Goal: Task Accomplishment & Management: Complete application form

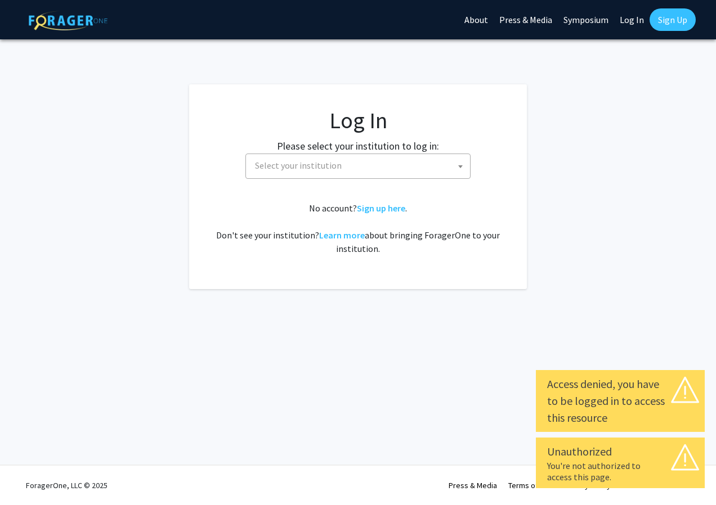
click at [459, 166] on b at bounding box center [460, 166] width 5 height 3
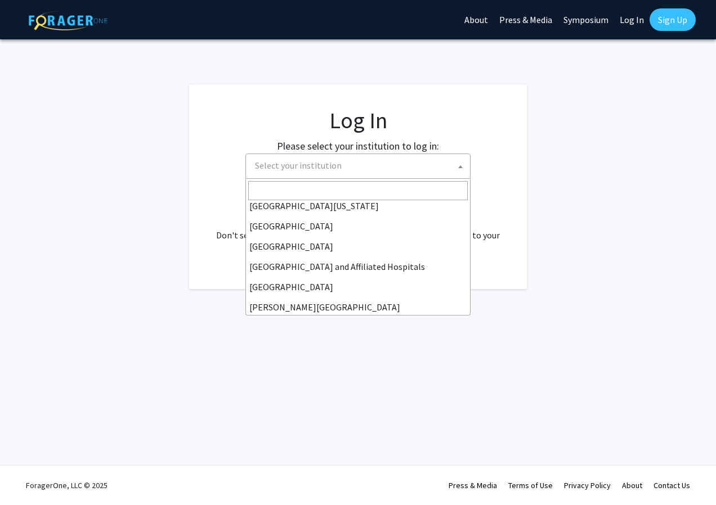
scroll to position [138, 0]
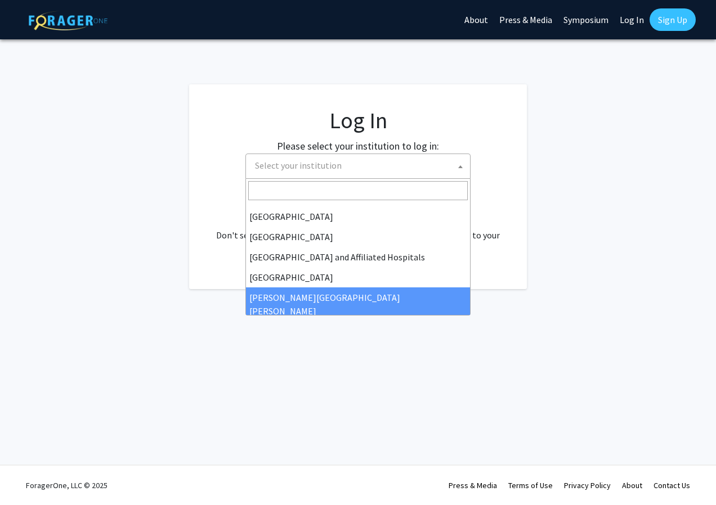
select select "1"
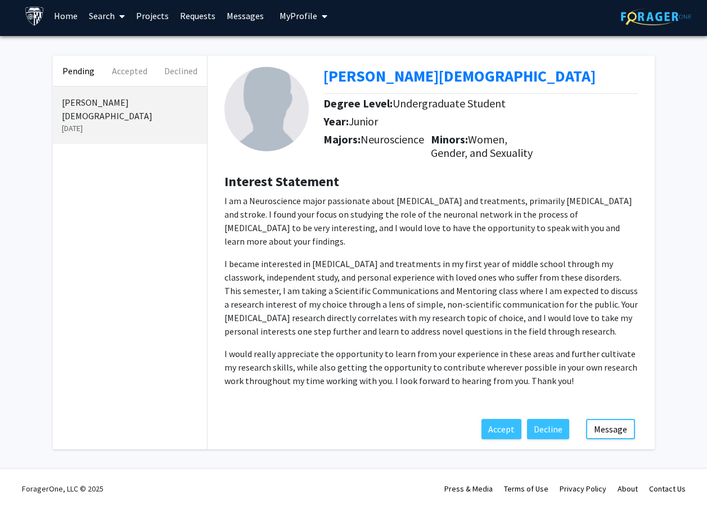
scroll to position [8, 0]
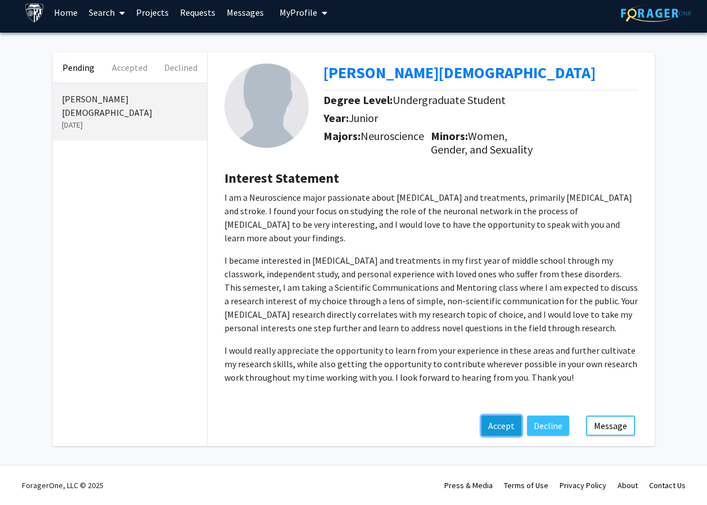
click at [504, 429] on button "Accept" at bounding box center [502, 426] width 40 height 20
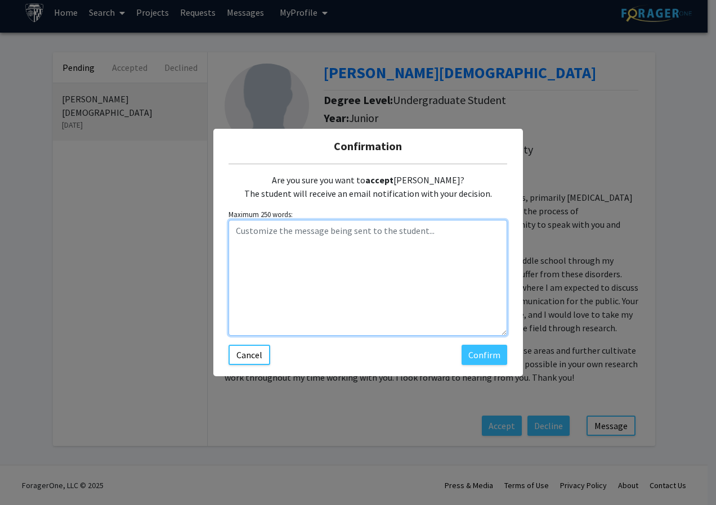
click at [349, 242] on textarea "Customize the message being sent to the student..." at bounding box center [367, 278] width 278 height 116
type textarea "H"
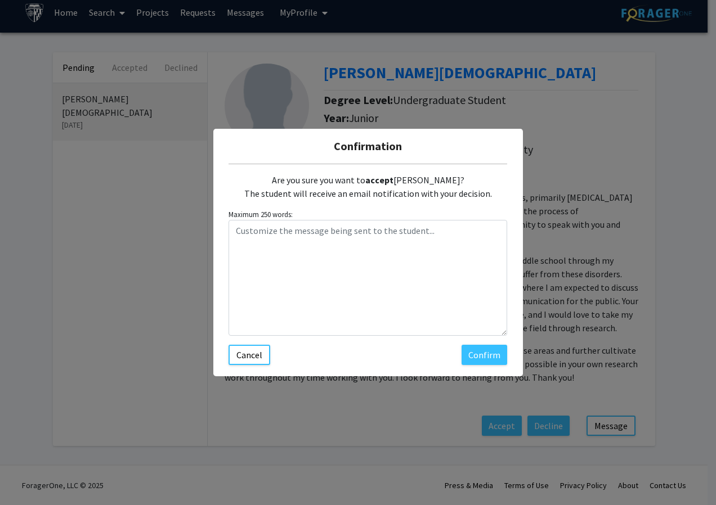
click at [504, 203] on div "Confirmation Are you sure you want to accept [PERSON_NAME]? The student will re…" at bounding box center [367, 253] width 309 height 248
click at [482, 356] on button "Confirm" at bounding box center [484, 355] width 46 height 20
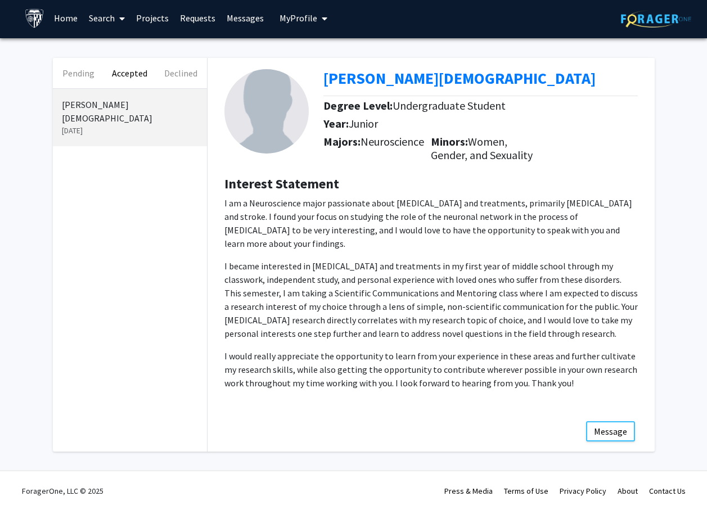
scroll to position [0, 0]
